Goal: Task Accomplishment & Management: Use online tool/utility

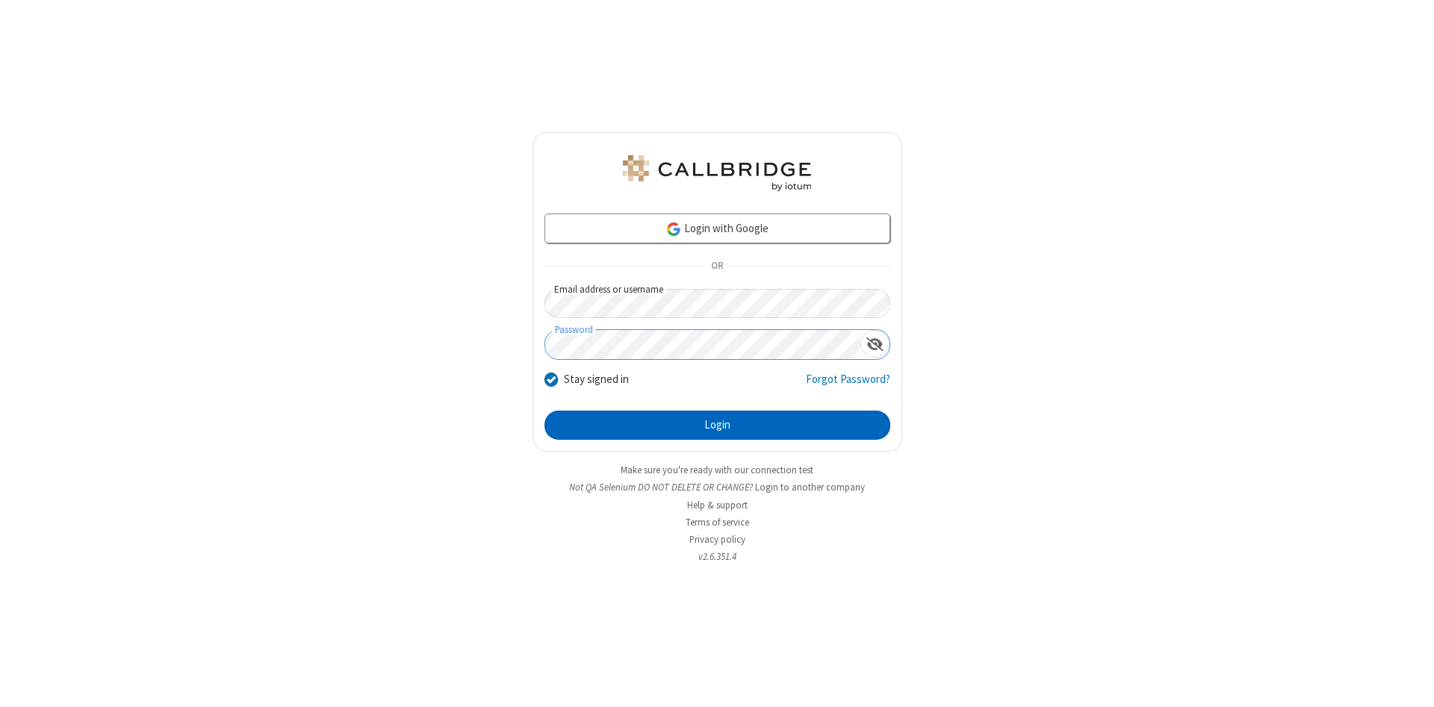
click at [717, 426] on button "Login" at bounding box center [717, 426] width 346 height 30
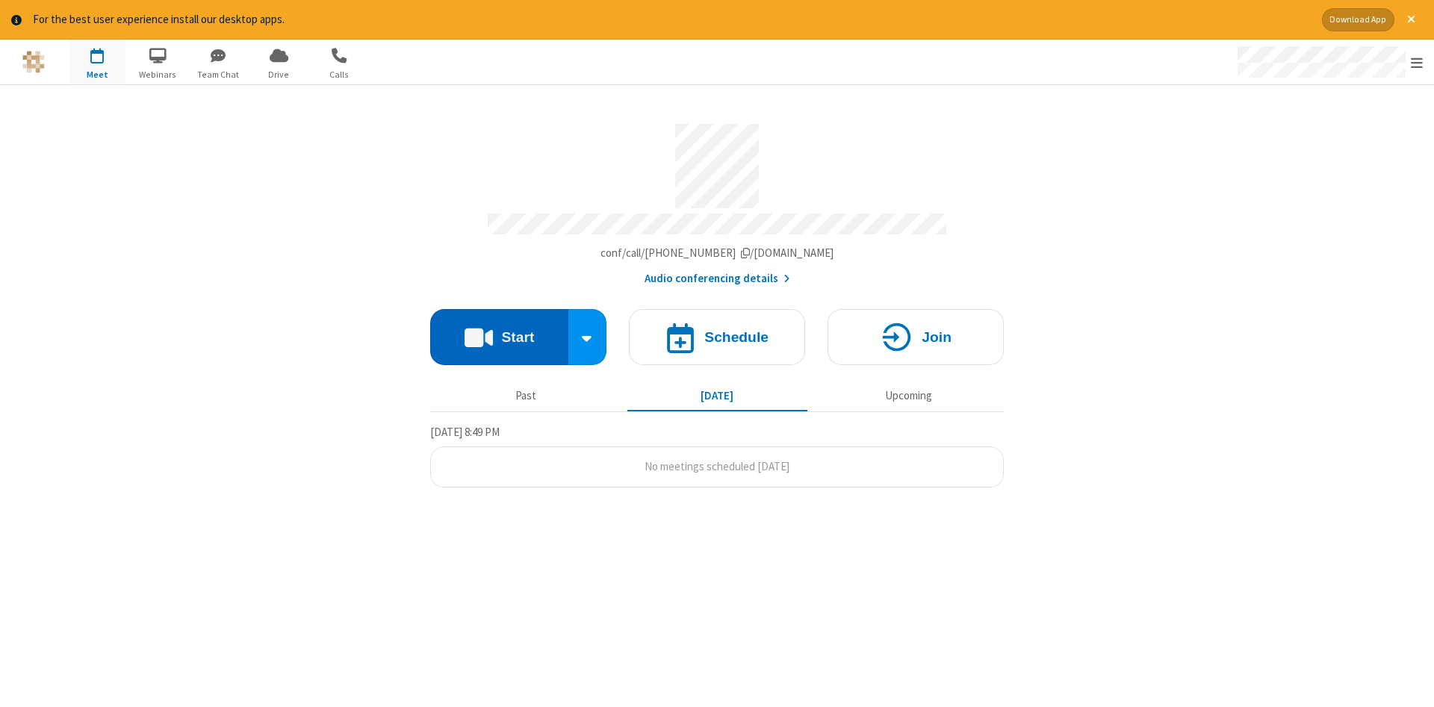
click at [499, 332] on button "Start" at bounding box center [499, 337] width 138 height 56
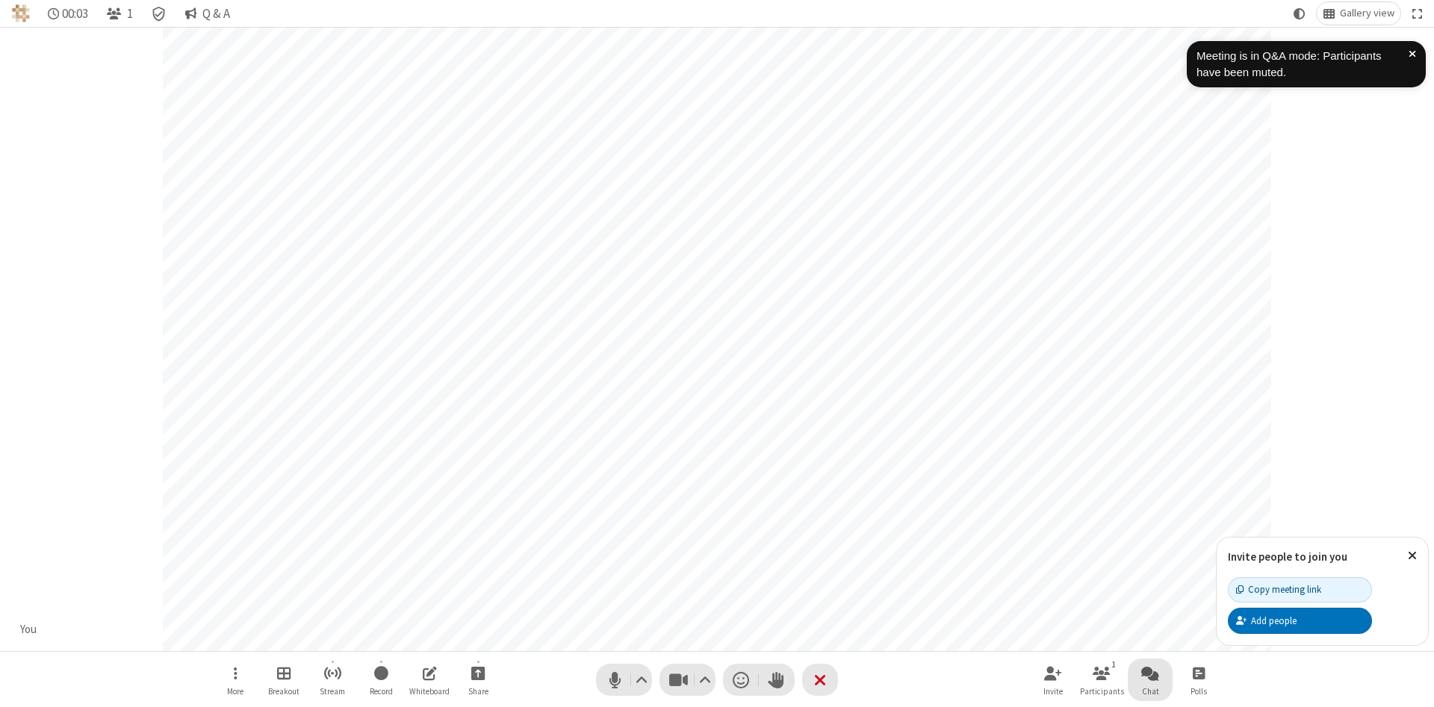
click at [1150, 673] on span "Open chat" at bounding box center [1150, 673] width 18 height 19
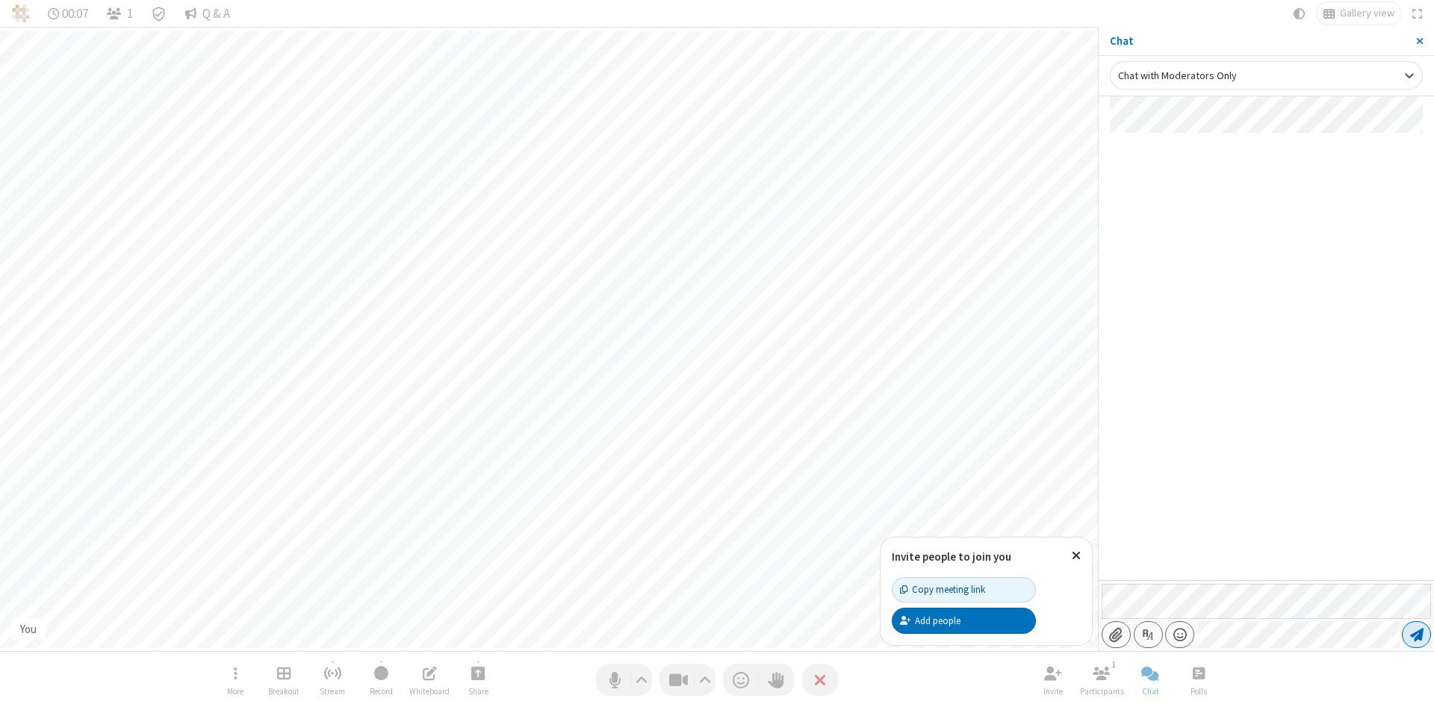
click at [1416, 635] on span "Send message" at bounding box center [1416, 634] width 13 height 15
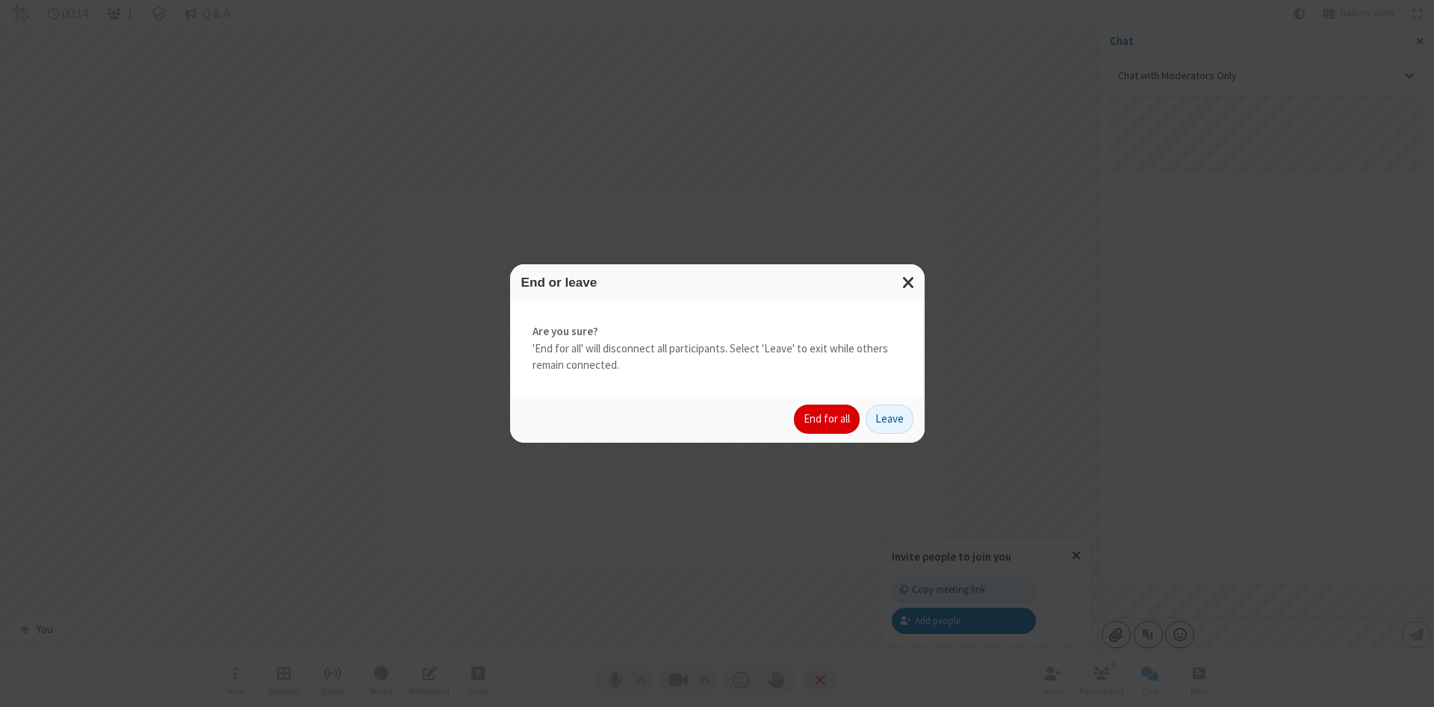
click at [827, 419] on button "End for all" at bounding box center [827, 420] width 66 height 30
